Goal: Communication & Community: Answer question/provide support

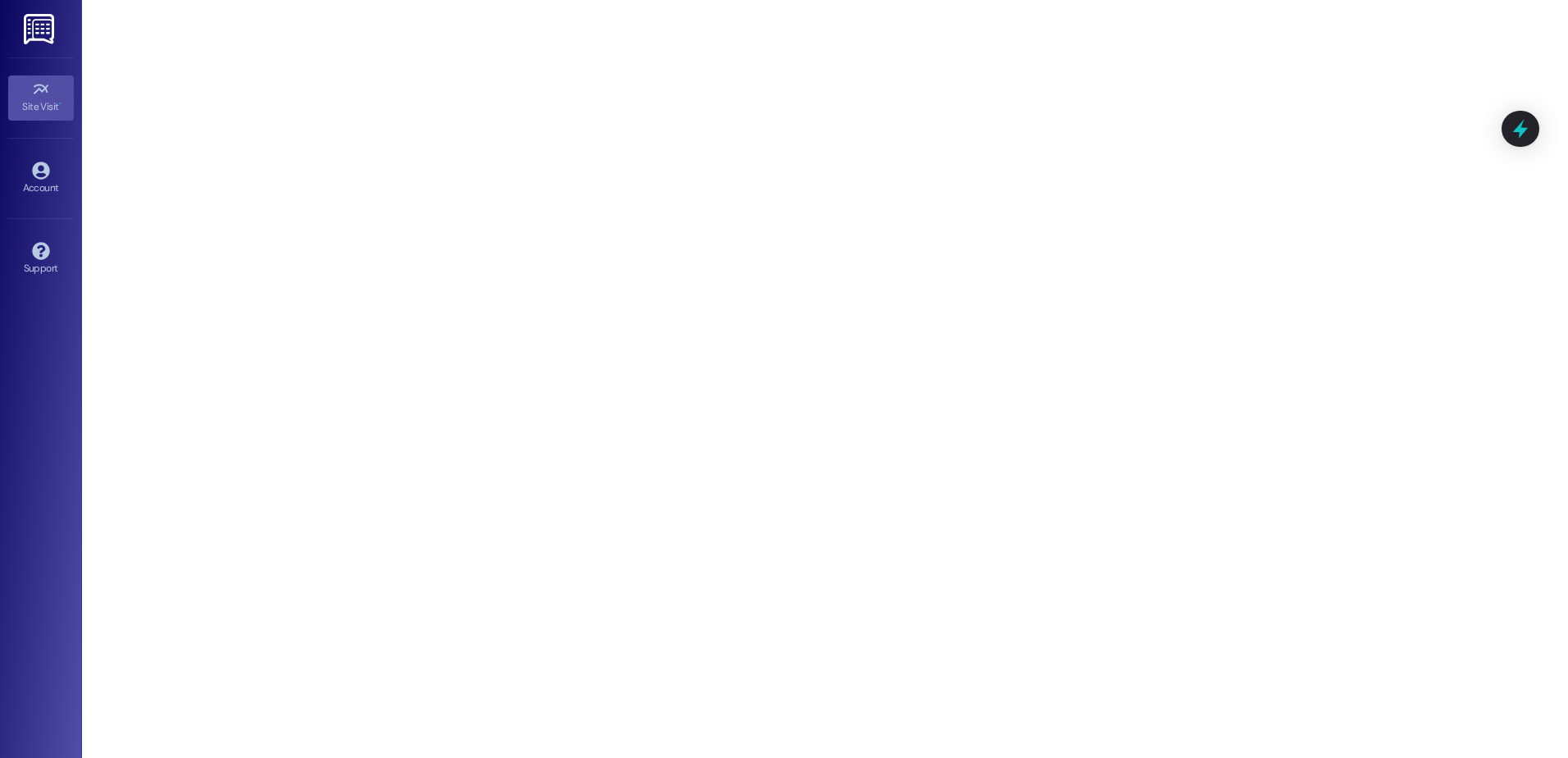
click at [45, 97] on icon at bounding box center [41, 90] width 18 height 18
click at [37, 34] on img at bounding box center [41, 29] width 33 height 30
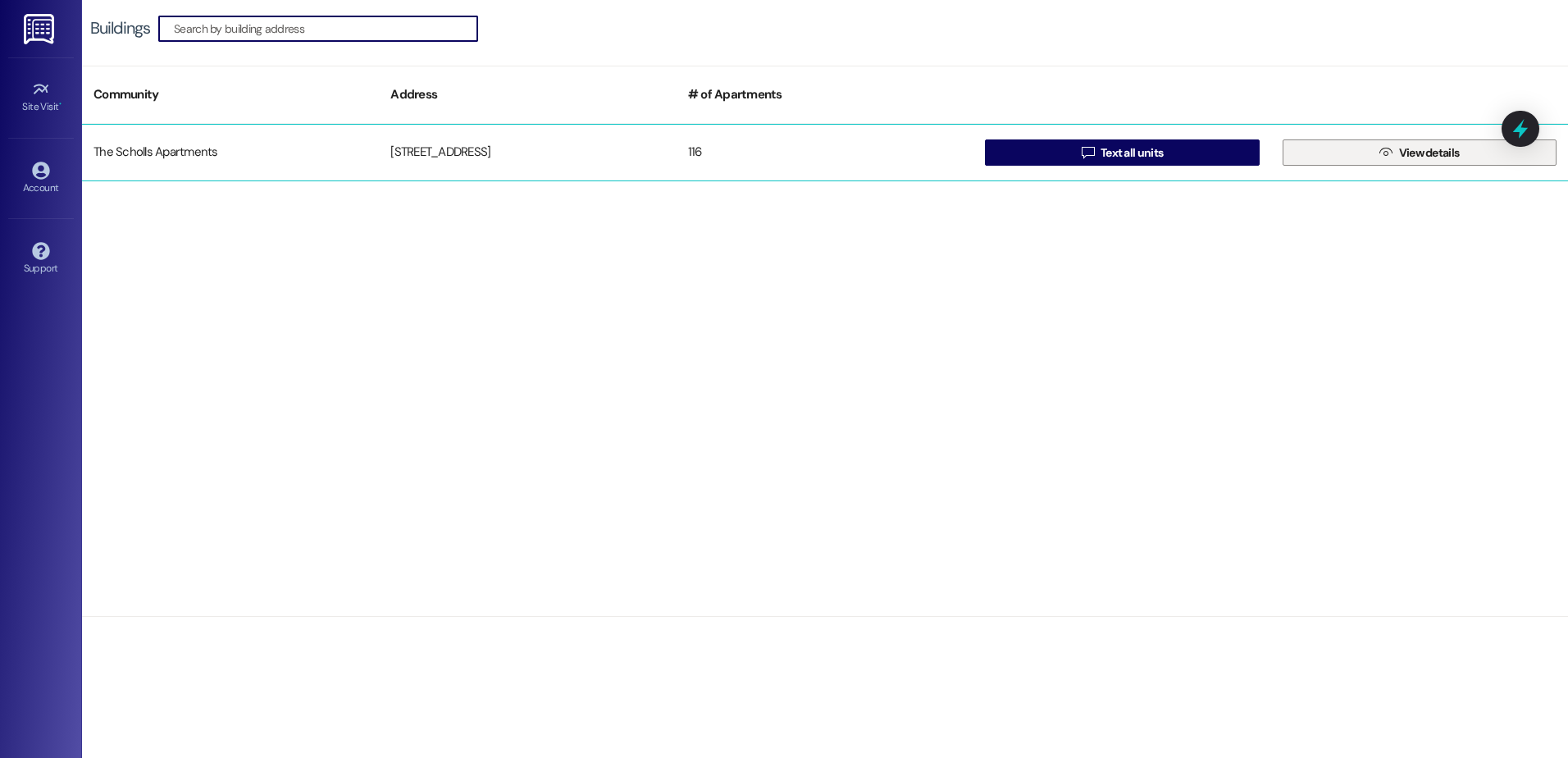
click at [1308, 154] on button " View details" at bounding box center [1419, 152] width 274 height 27
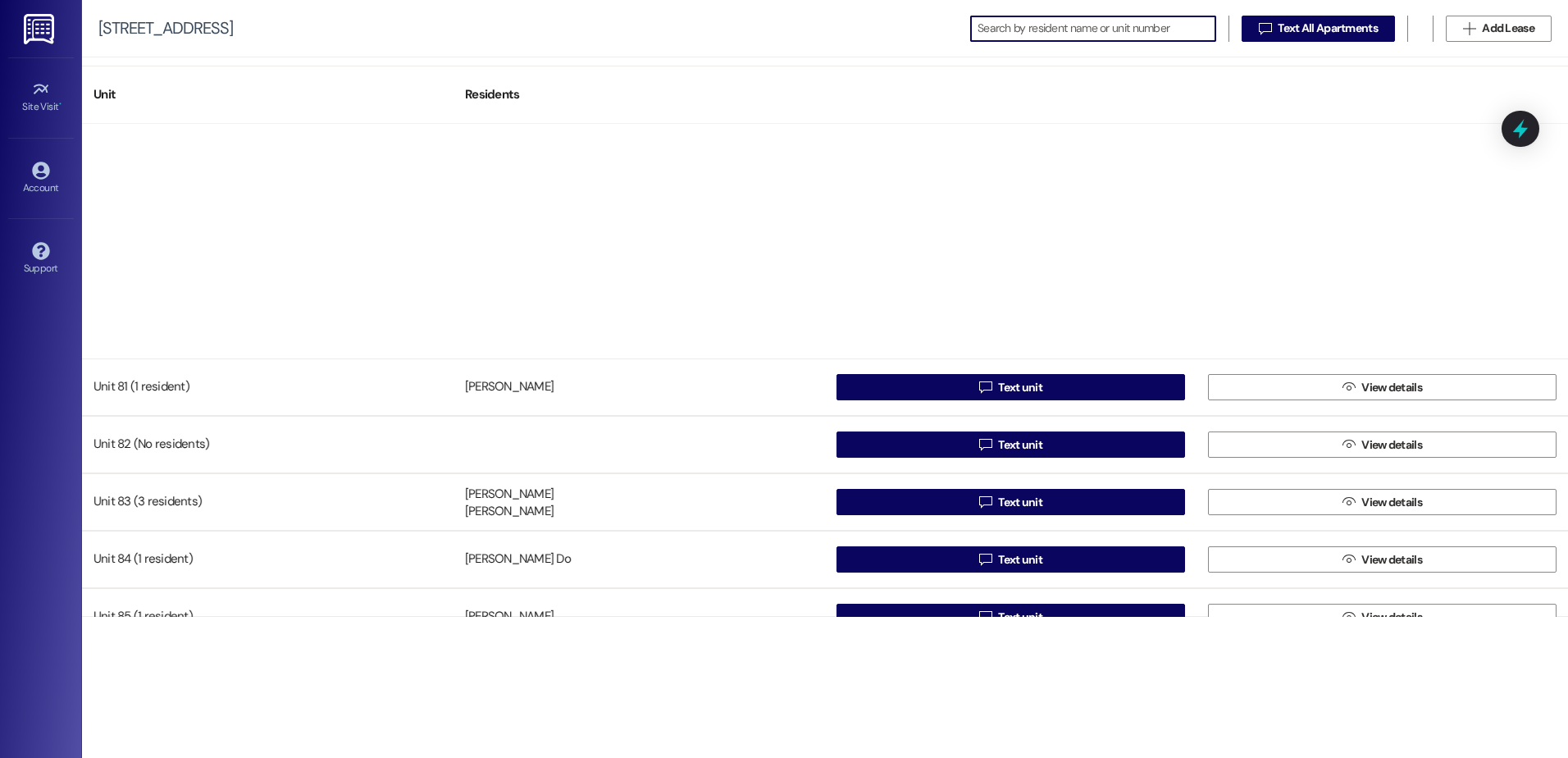
scroll to position [4676, 0]
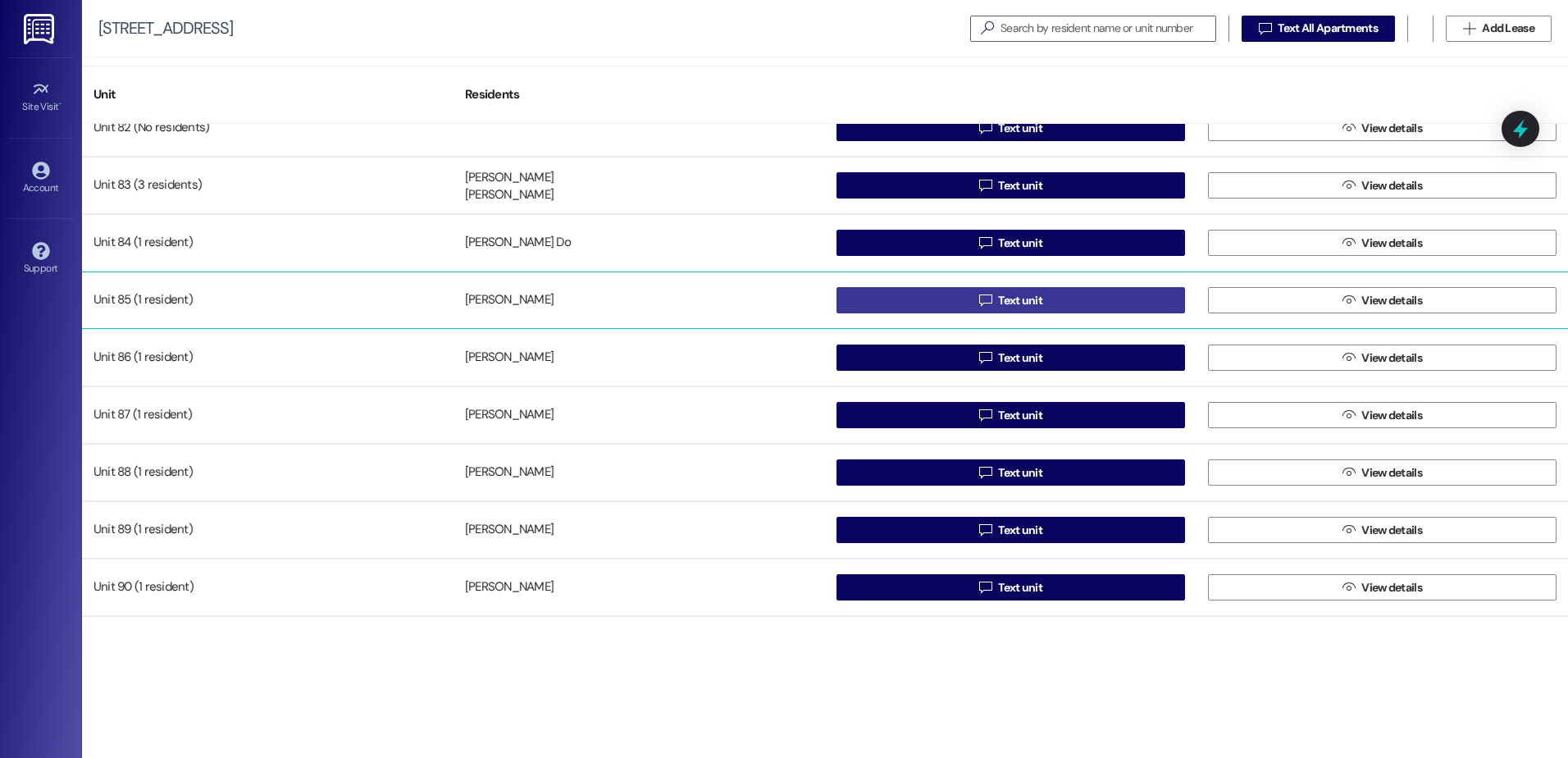
click at [979, 302] on icon "" at bounding box center [985, 301] width 12 height 13
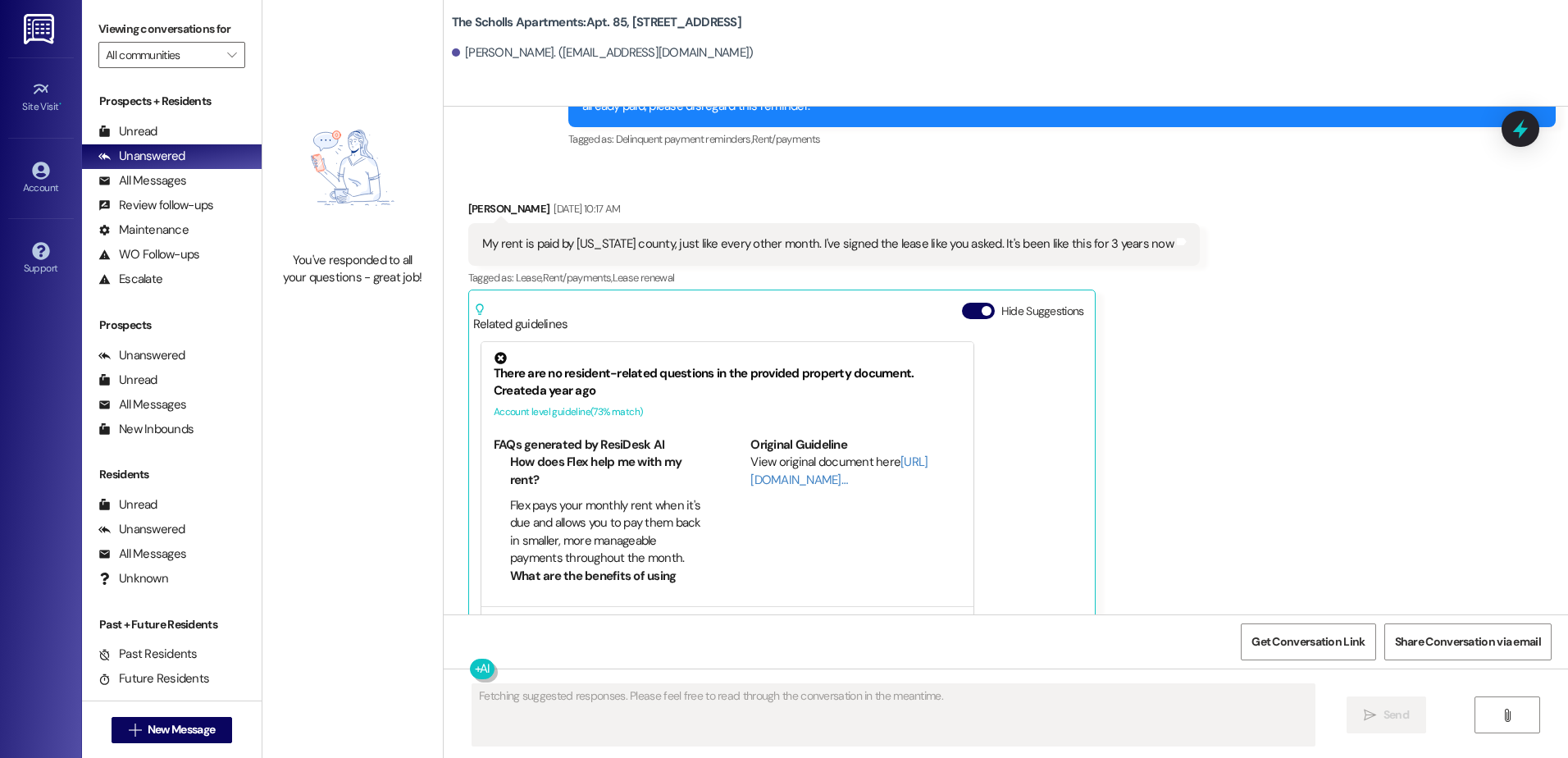
scroll to position [3632, 0]
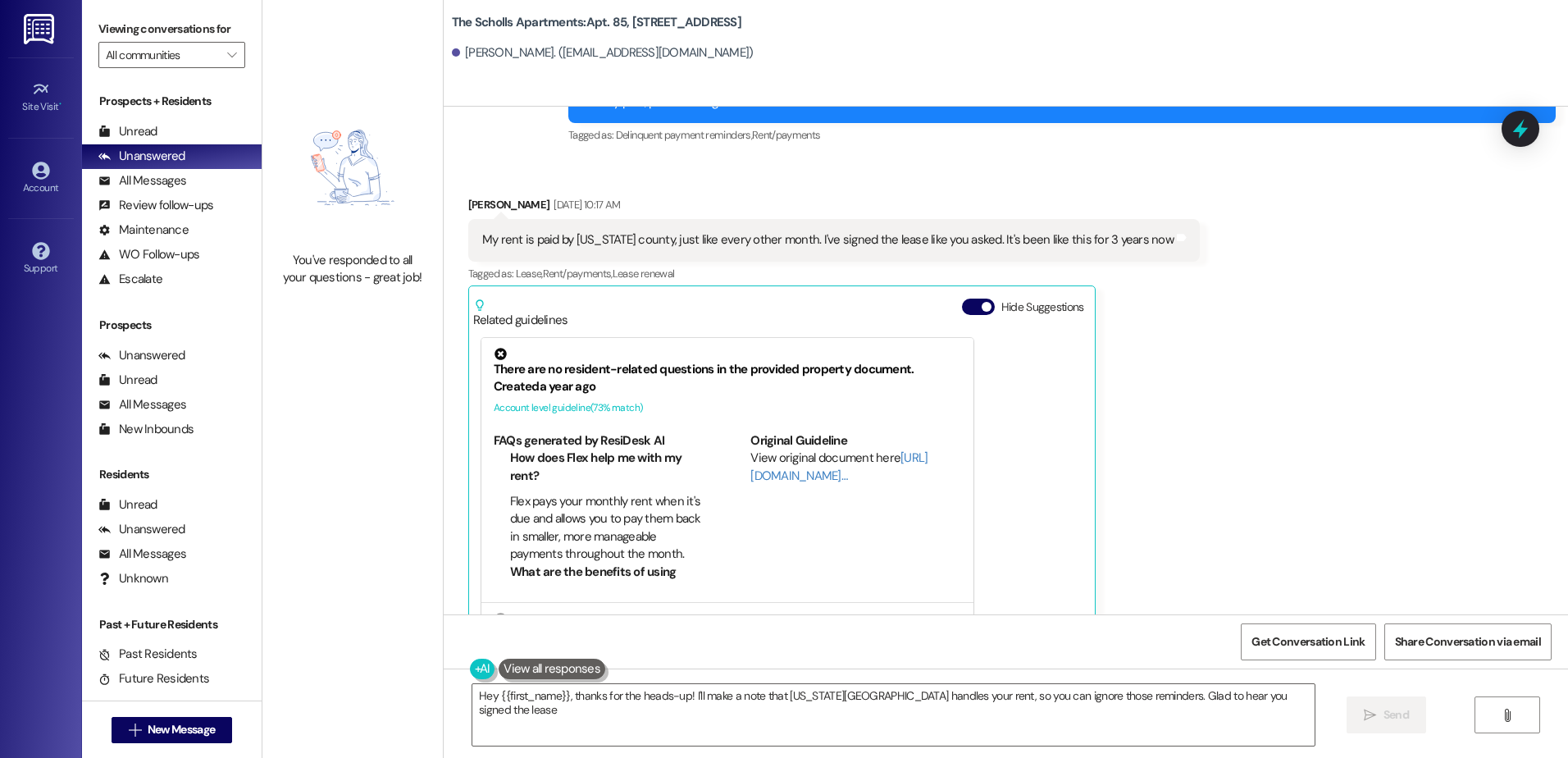
type textarea "Hey {{first_name}}, thanks for the heads-up! I'll make a note that [US_STATE][G…"
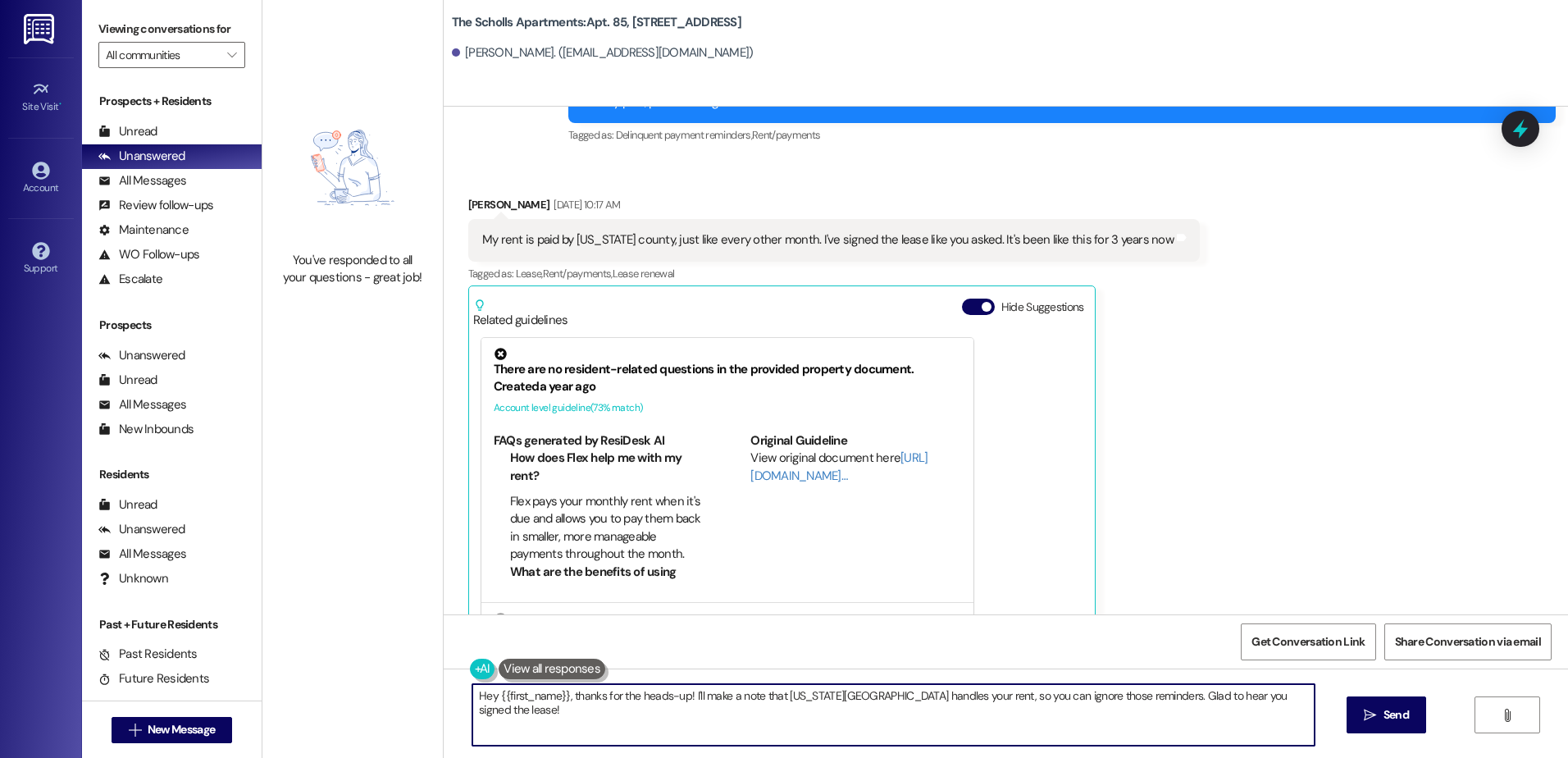
drag, startPoint x: 464, startPoint y: 691, endPoint x: 1310, endPoint y: 698, distance: 846.0
click at [1310, 698] on textarea "Hey {{first_name}}, thanks for the heads-up! I'll make a note that [US_STATE][G…" at bounding box center [893, 715] width 841 height 62
type textarea "[PERSON_NAME], can you stop by the office [DATE]? We need you to sign the RTA."
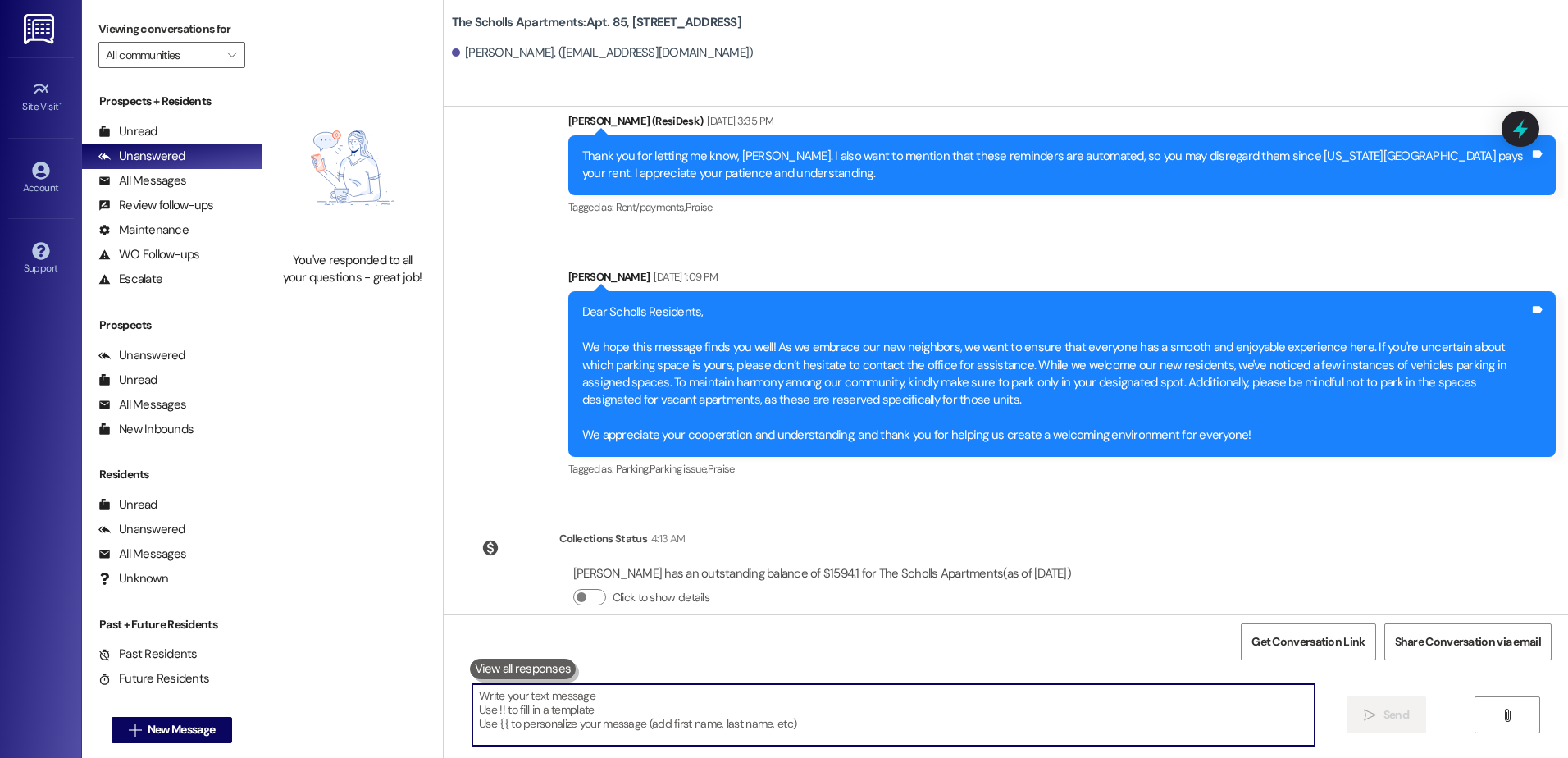
scroll to position [4316, 0]
